Goal: Information Seeking & Learning: Find specific page/section

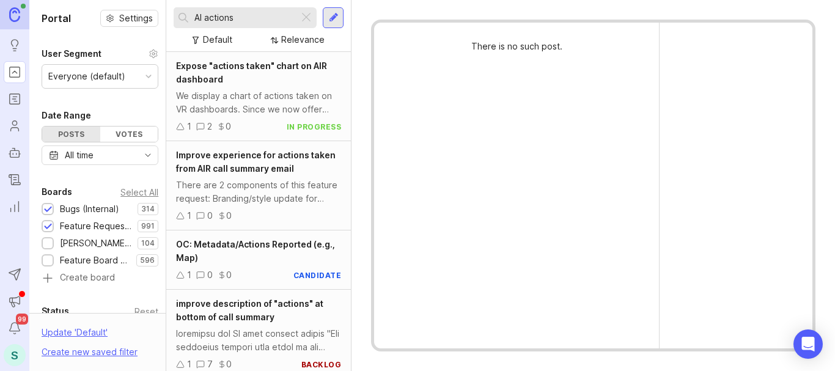
click at [208, 13] on input "AI actions" at bounding box center [244, 17] width 100 height 13
drag, startPoint x: 234, startPoint y: 19, endPoint x: 137, endPoint y: 26, distance: 96.8
click at [144, 25] on div "Portal Settings User Segment Everyone (default) Date Range Posts Votes All time…" at bounding box center [431, 185] width 805 height 371
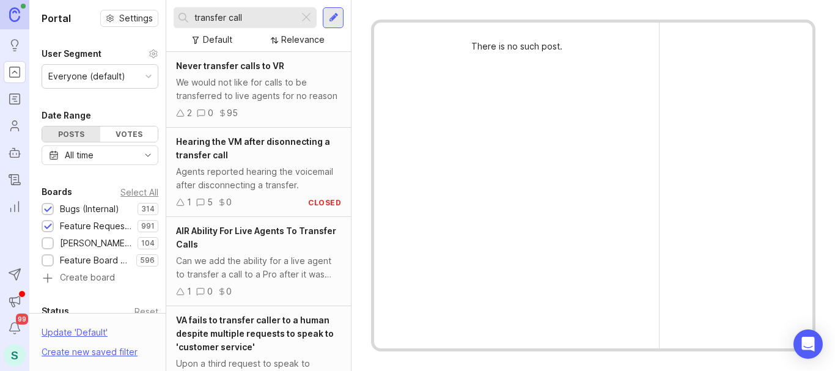
type input "transfer call"
click at [262, 246] on div "AIR Ability For Live Agents To Transfer Calls" at bounding box center [258, 237] width 165 height 27
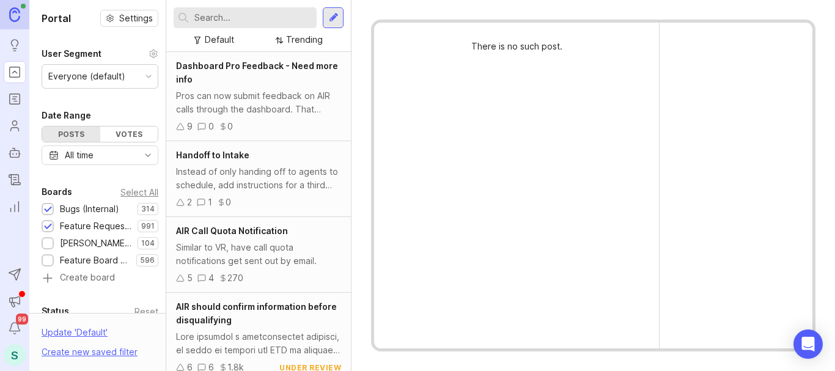
click at [244, 18] on input "text" at bounding box center [252, 17] width 117 height 13
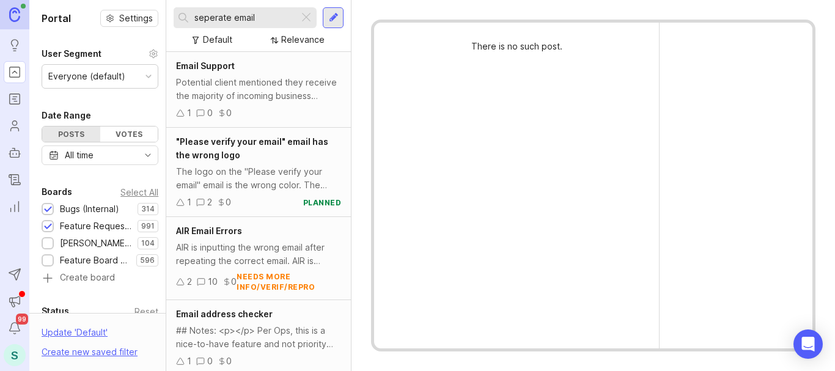
click at [206, 14] on input "seperate email" at bounding box center [244, 17] width 100 height 13
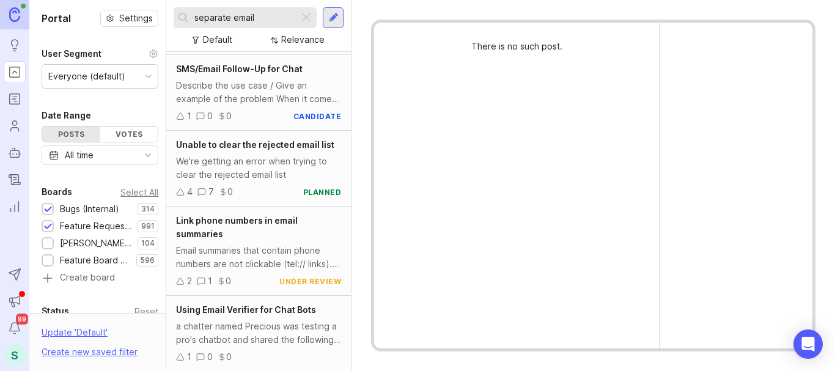
scroll to position [904, 0]
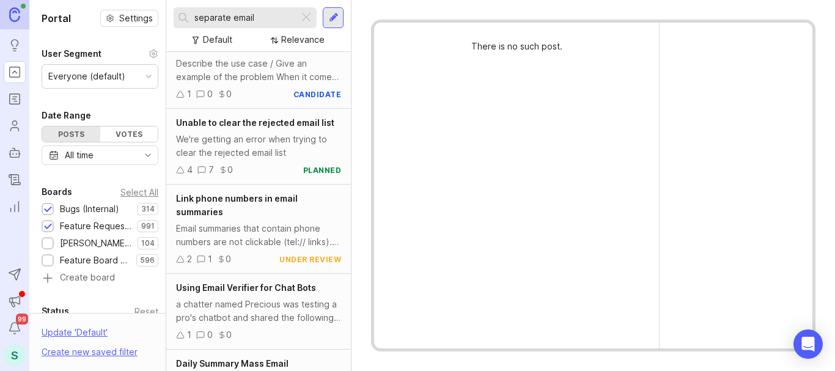
click at [227, 17] on input "separate email" at bounding box center [244, 17] width 100 height 13
paste input "Send notification to separate email or teams notification"
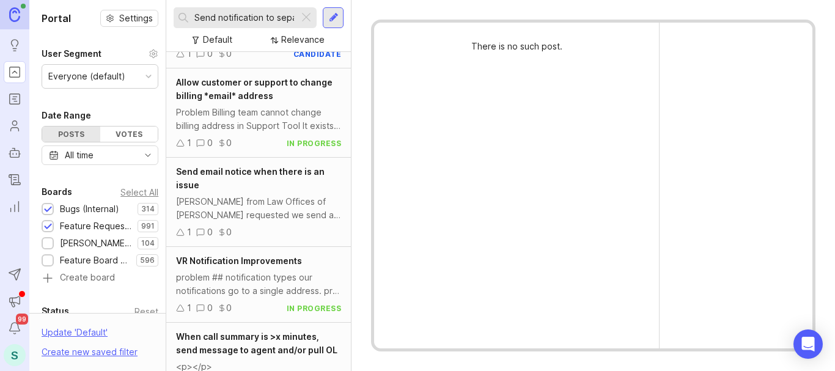
drag, startPoint x: 221, startPoint y: 14, endPoint x: 164, endPoint y: 20, distance: 57.2
click at [164, 20] on div "Portal Settings User Segment Everyone (default) Date Range Posts Votes All time…" at bounding box center [431, 185] width 805 height 371
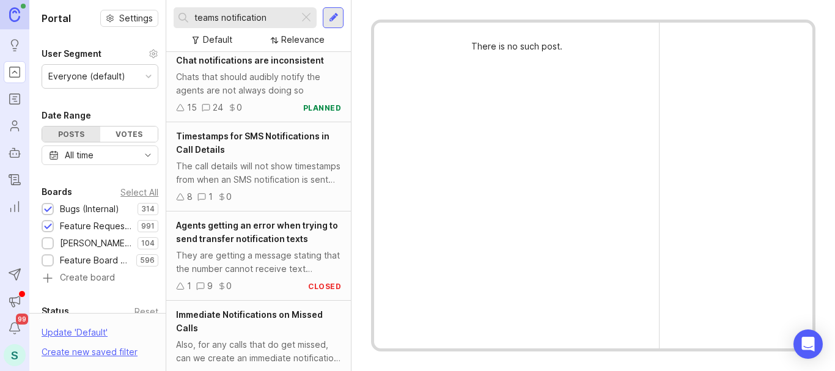
scroll to position [2512, 0]
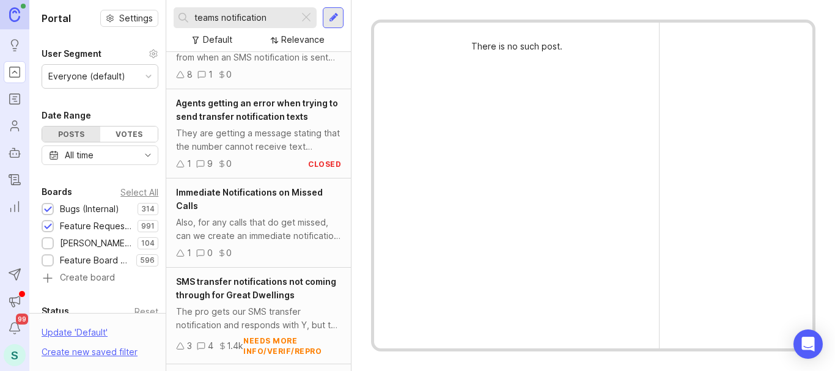
drag, startPoint x: 272, startPoint y: 18, endPoint x: 218, endPoint y: 20, distance: 53.8
click at [218, 20] on input "teams notification" at bounding box center [244, 17] width 100 height 13
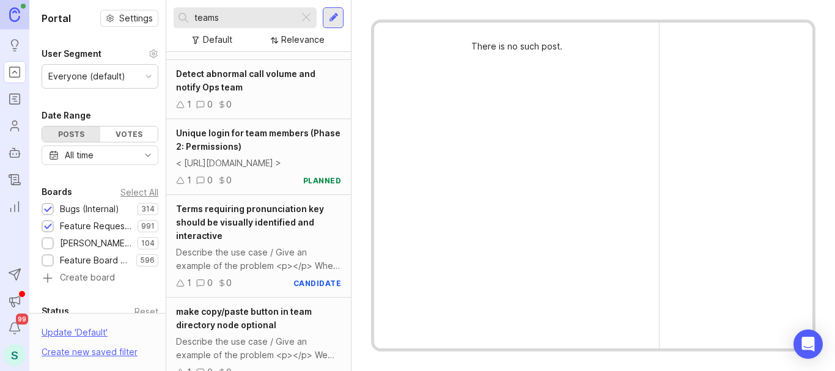
scroll to position [1161, 0]
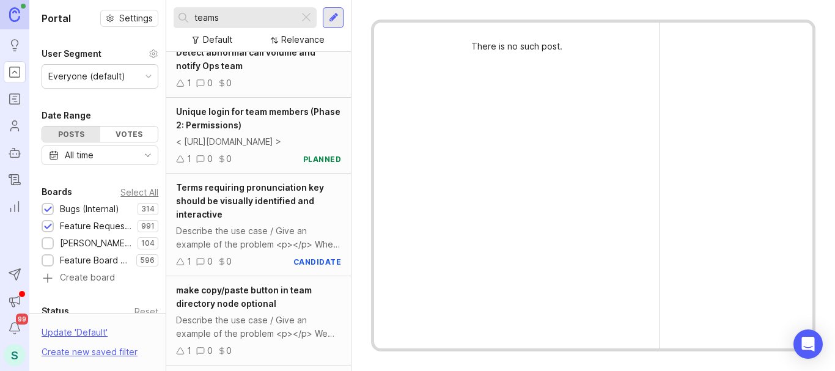
type input "teams"
